Goal: Information Seeking & Learning: Learn about a topic

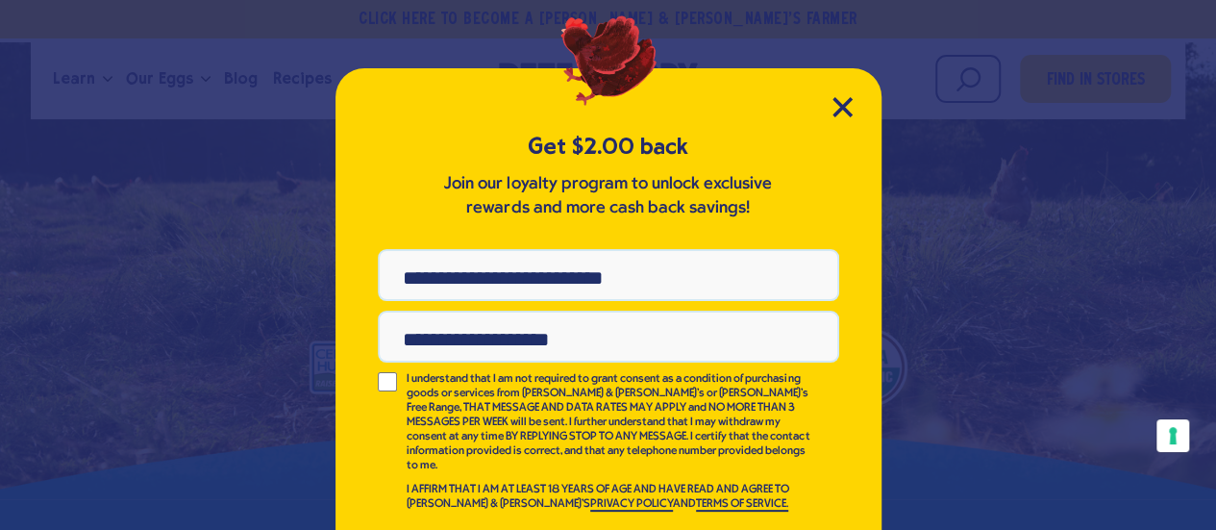
scroll to position [53, 0]
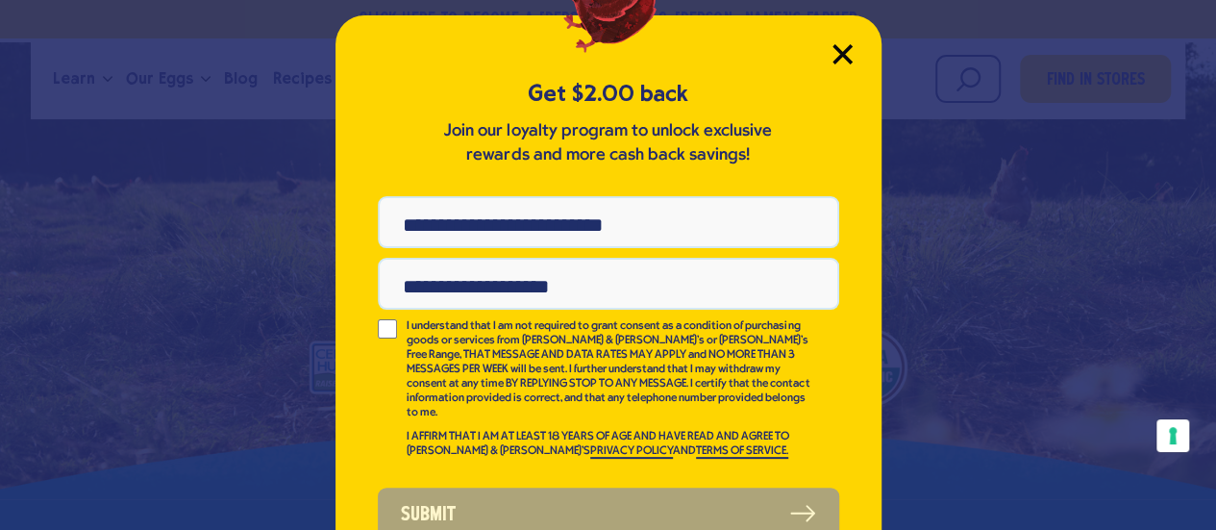
click at [836, 55] on icon "Close Modal" at bounding box center [842, 53] width 17 height 17
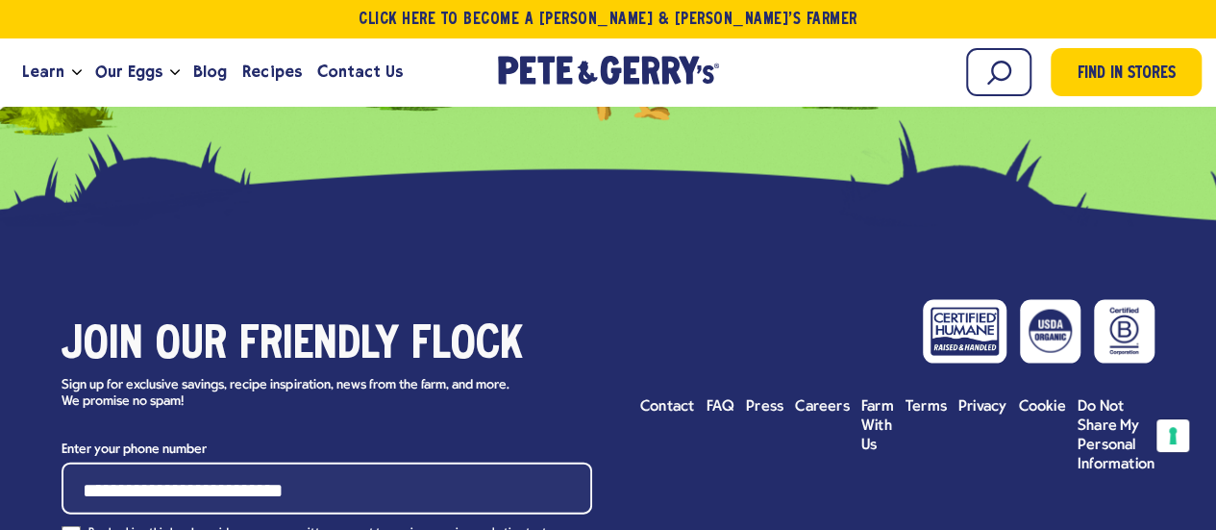
scroll to position [9231, 0]
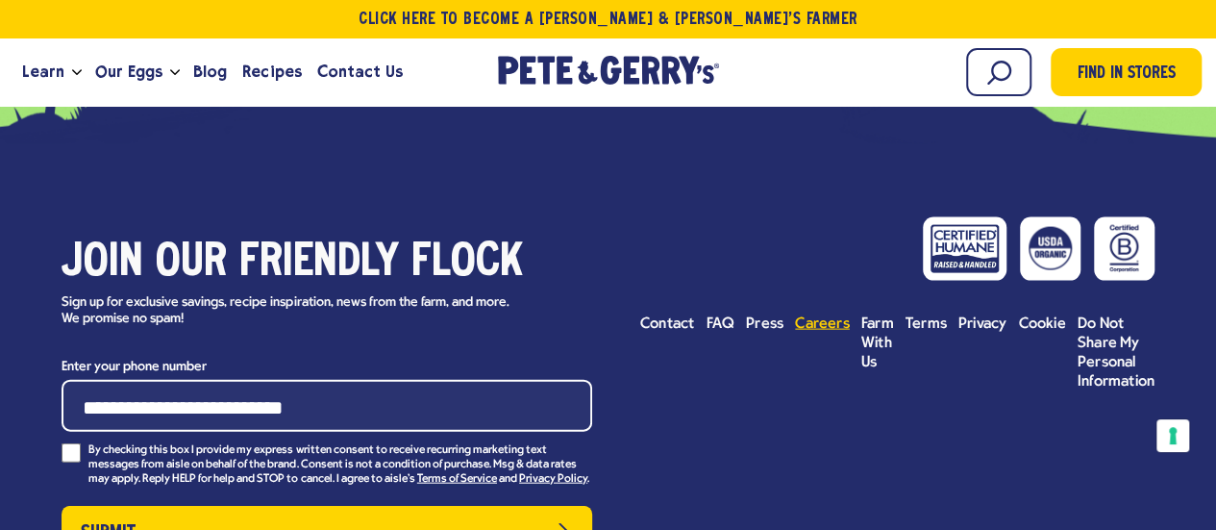
click at [799, 316] on span "Careers" at bounding box center [822, 323] width 55 height 15
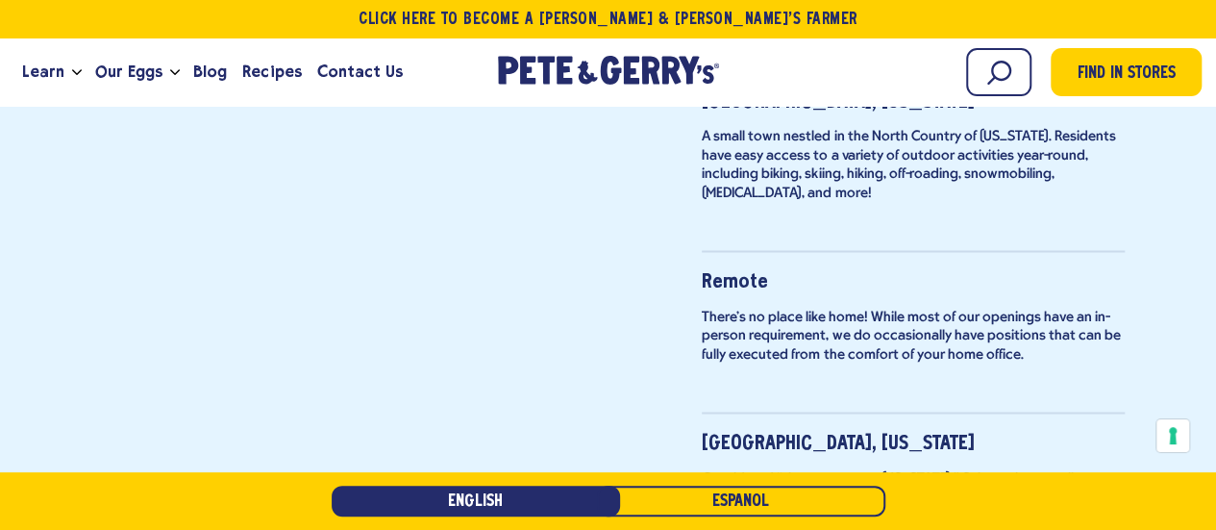
scroll to position [1731, 0]
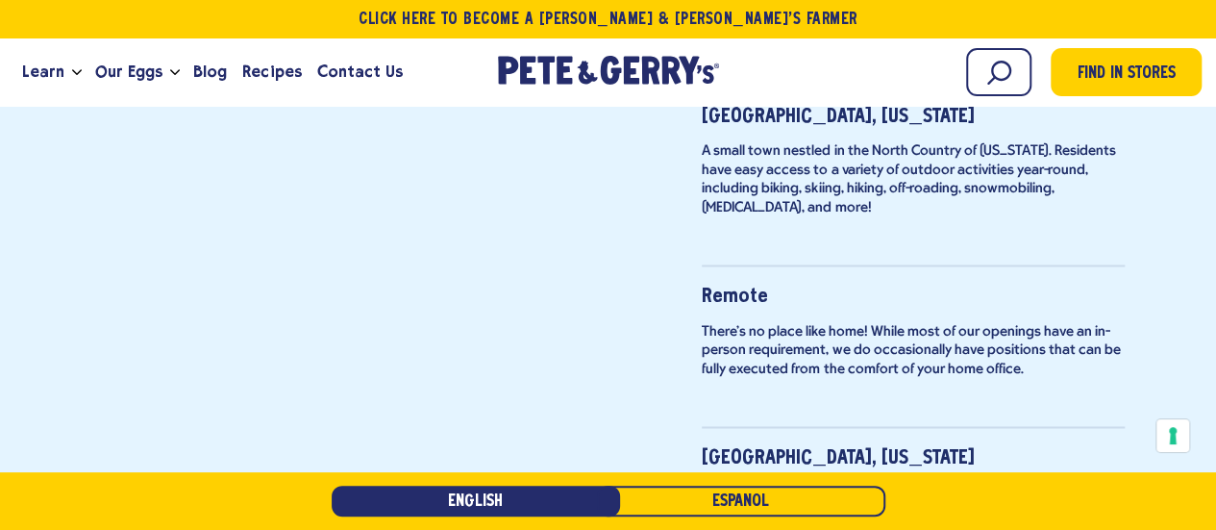
click at [725, 287] on strong "Remote" at bounding box center [735, 296] width 66 height 18
drag, startPoint x: 772, startPoint y: 313, endPoint x: 783, endPoint y: 315, distance: 11.0
click at [773, 322] on p "There's no place like home! While most of our openings have an in-person requir…" at bounding box center [913, 350] width 423 height 57
drag, startPoint x: 783, startPoint y: 315, endPoint x: 805, endPoint y: 320, distance: 22.6
click at [796, 322] on p "There's no place like home! While most of our openings have an in-person requir…" at bounding box center [913, 350] width 423 height 57
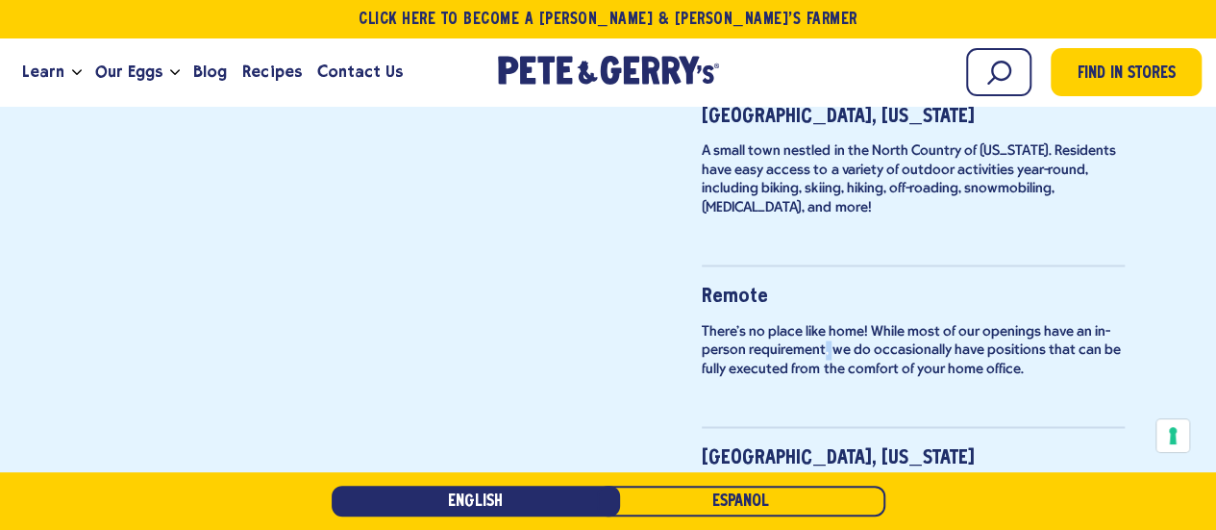
click at [833, 326] on p "There's no place like home! While most of our openings have an in-person requir…" at bounding box center [913, 350] width 423 height 57
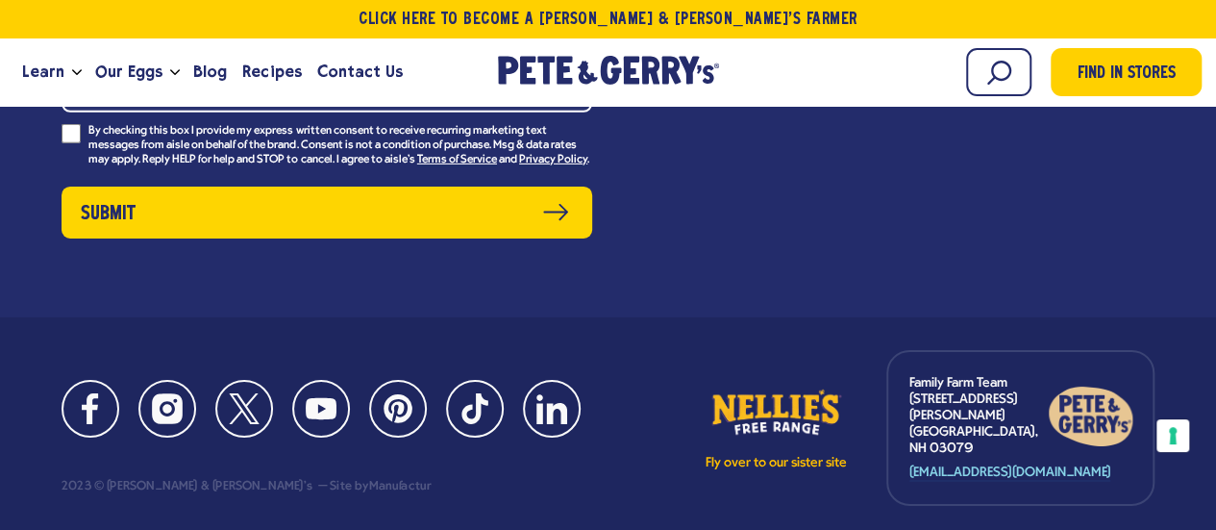
scroll to position [6685, 0]
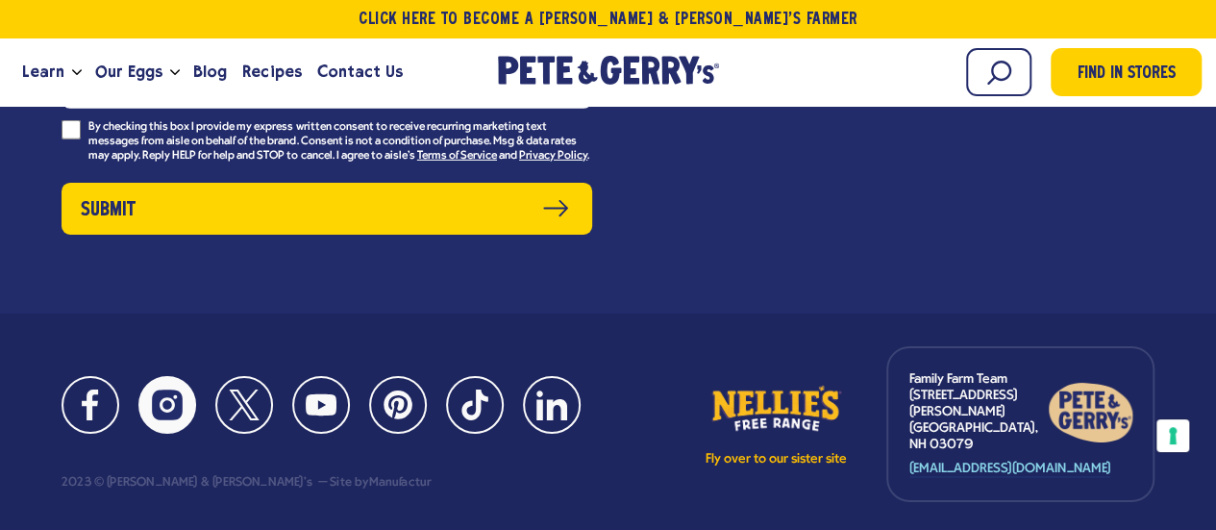
click at [191, 376] on link "Instagram" at bounding box center [167, 405] width 58 height 58
click at [98, 389] on icon at bounding box center [90, 404] width 31 height 31
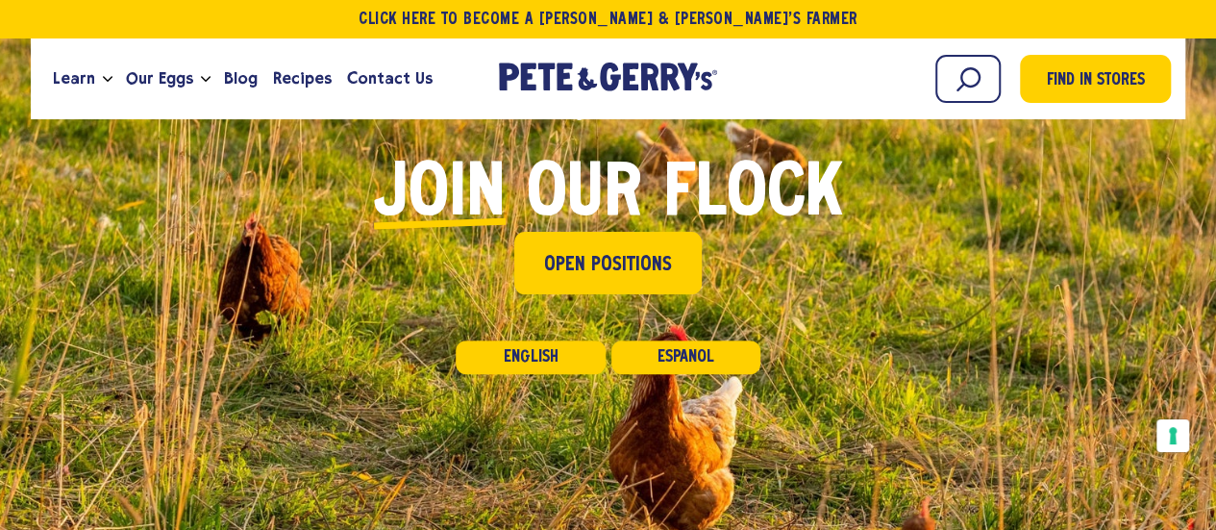
scroll to position [192, 0]
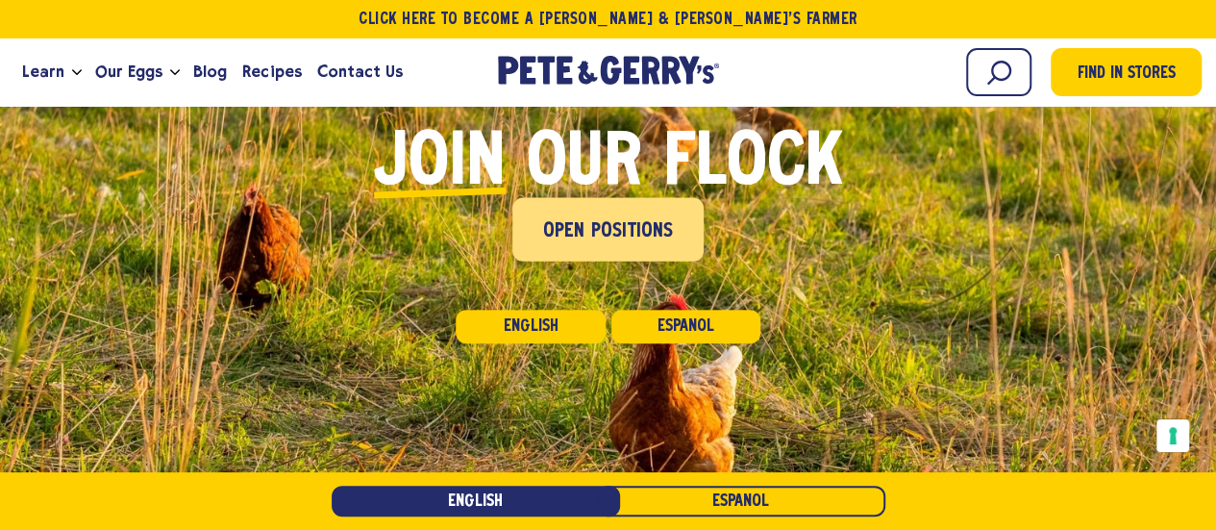
click at [571, 240] on span "Open Positions" at bounding box center [608, 231] width 131 height 31
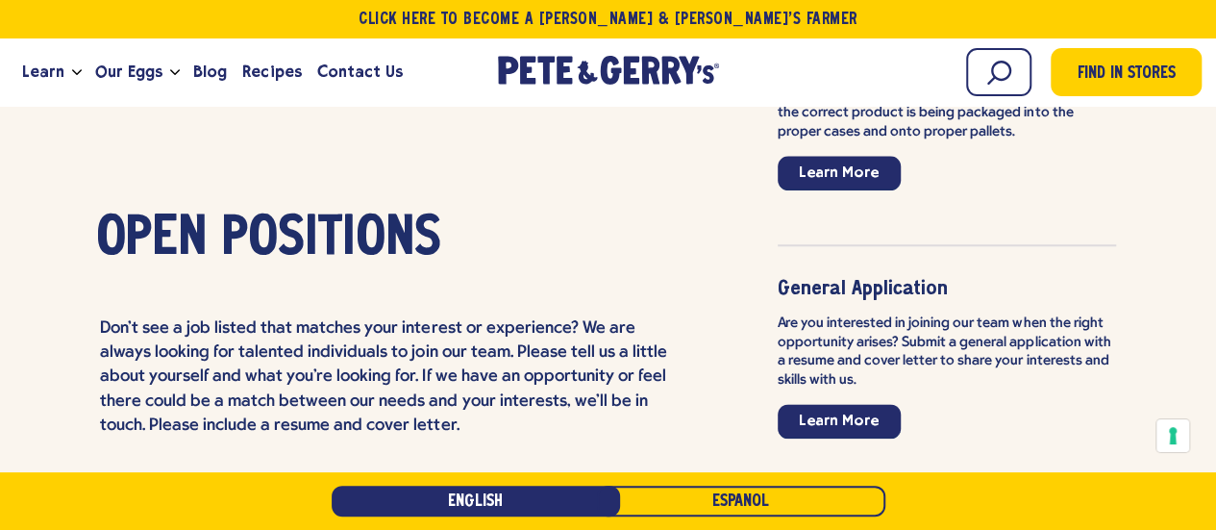
scroll to position [4666, 0]
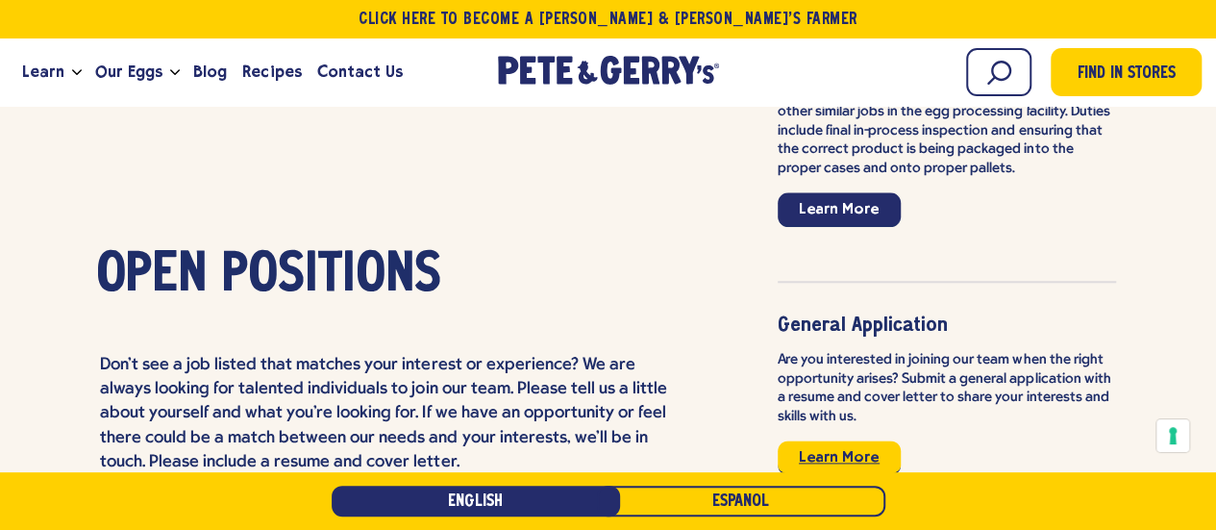
click at [778, 440] on link "Learn More" at bounding box center [839, 457] width 123 height 35
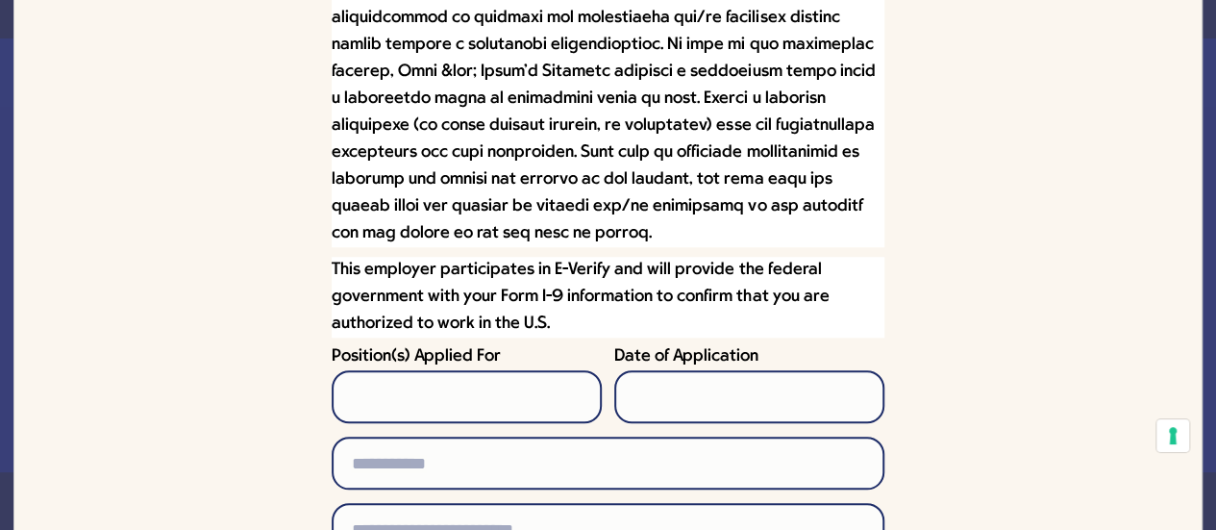
scroll to position [673, 0]
